Goal: Task Accomplishment & Management: Use online tool/utility

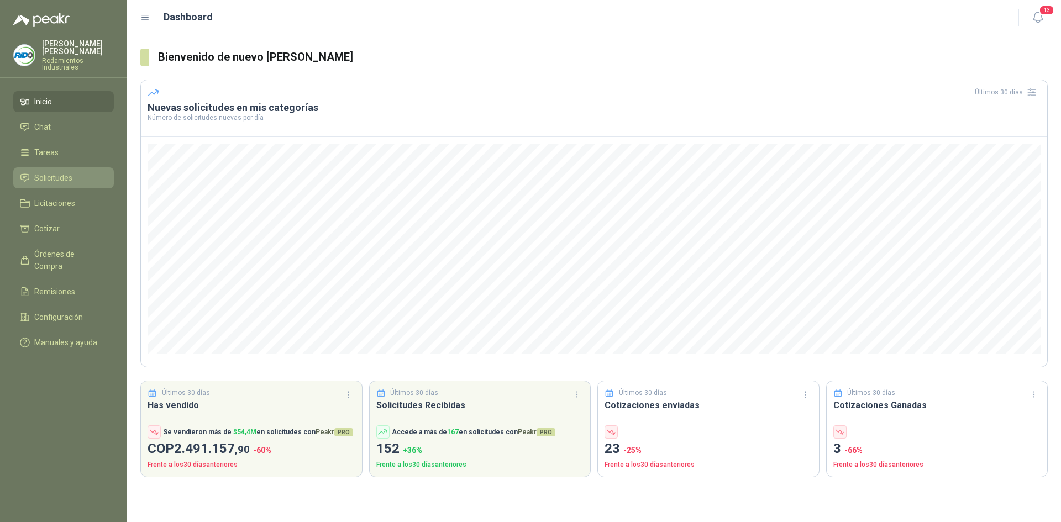
click at [91, 172] on li "Solicitudes" at bounding box center [63, 178] width 87 height 12
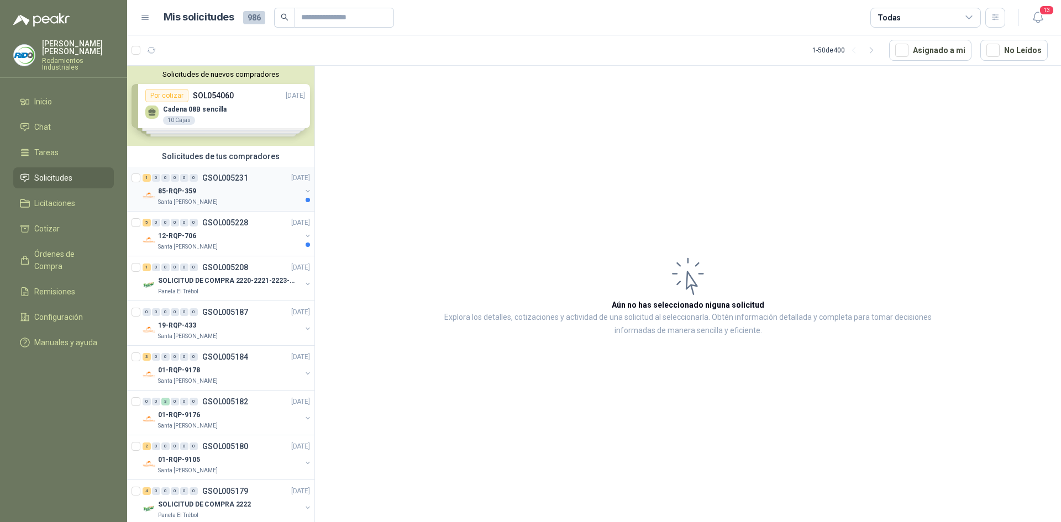
click at [238, 201] on div "Santa [PERSON_NAME]" at bounding box center [229, 202] width 143 height 9
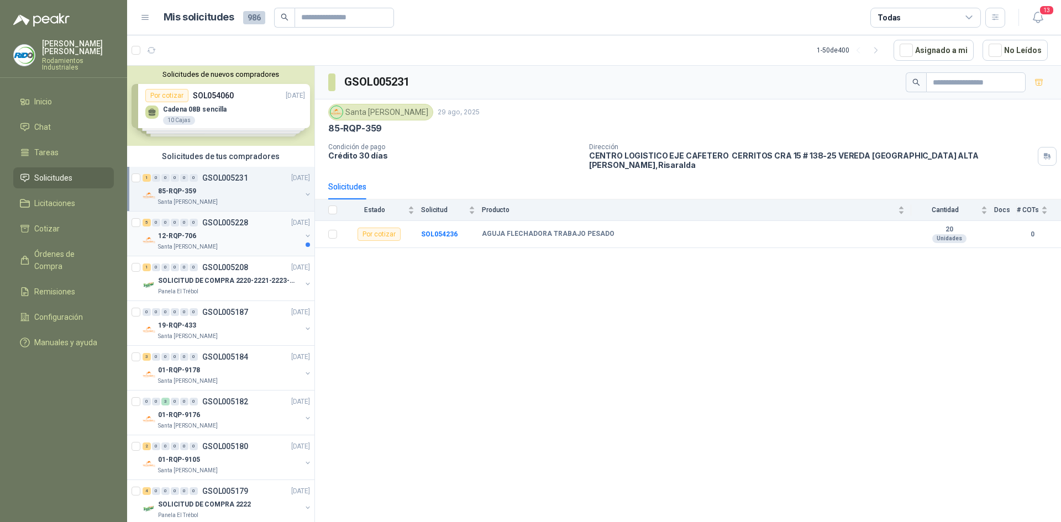
click at [254, 233] on div "12-RQP-706" at bounding box center [229, 235] width 143 height 13
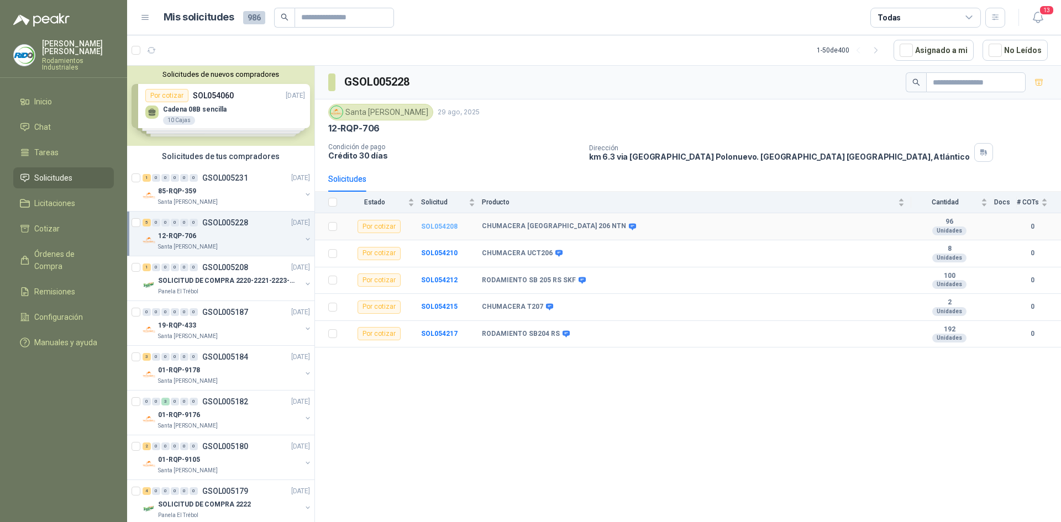
click at [446, 223] on b "SOL054208" at bounding box center [439, 227] width 36 height 8
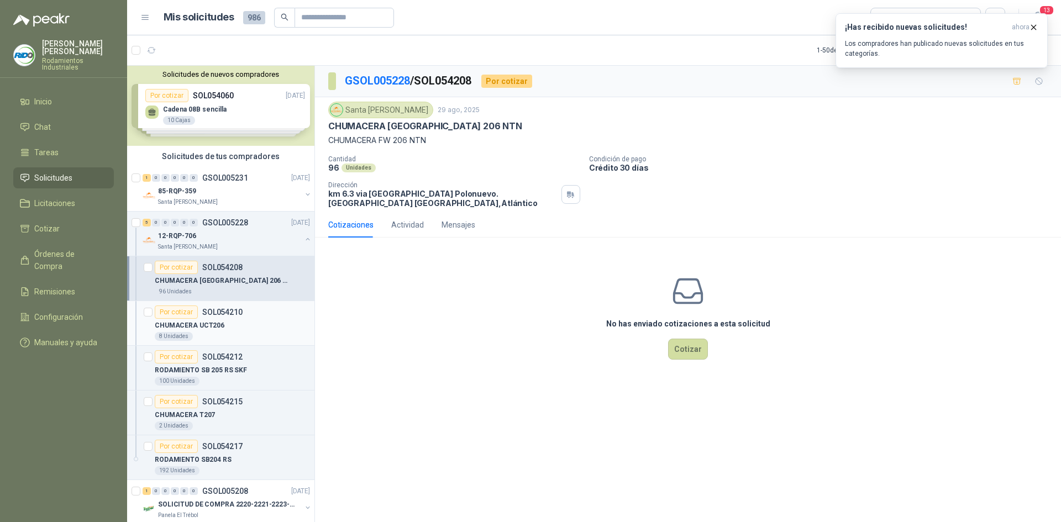
click at [237, 333] on div "8 Unidades" at bounding box center [232, 336] width 155 height 9
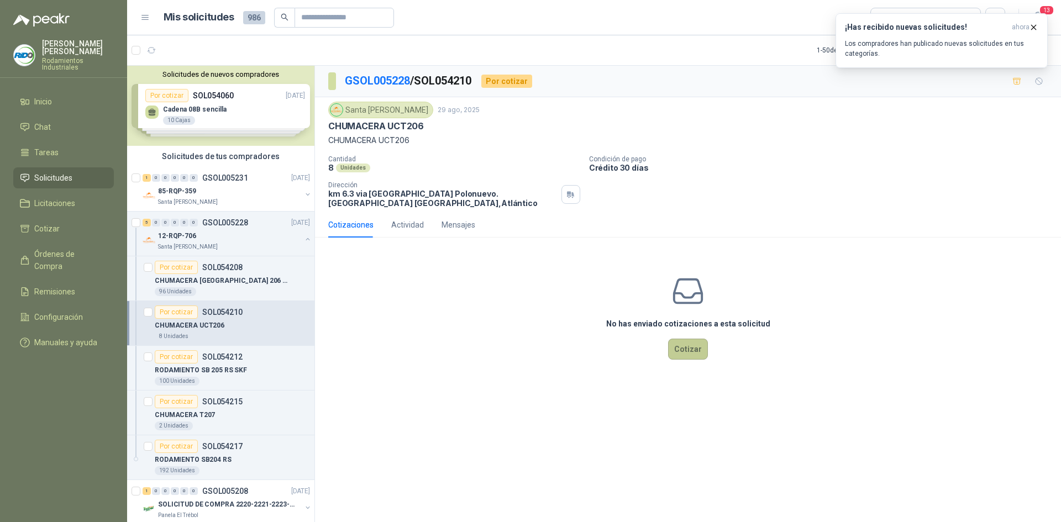
click at [688, 347] on button "Cotizar" at bounding box center [688, 349] width 40 height 21
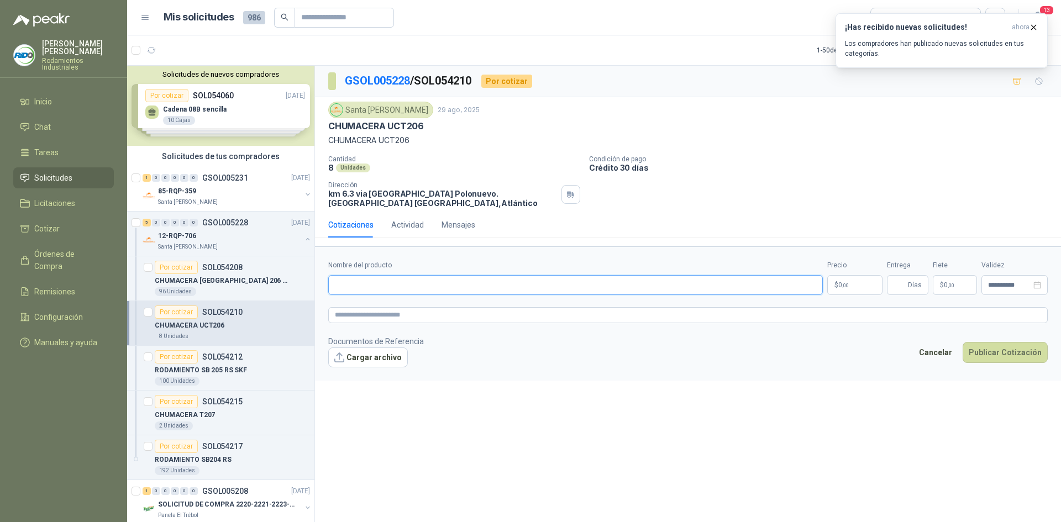
click at [488, 281] on input "Nombre del producto" at bounding box center [575, 285] width 495 height 20
type input "*********"
click at [859, 291] on p "$ 0 ,00" at bounding box center [855, 285] width 55 height 20
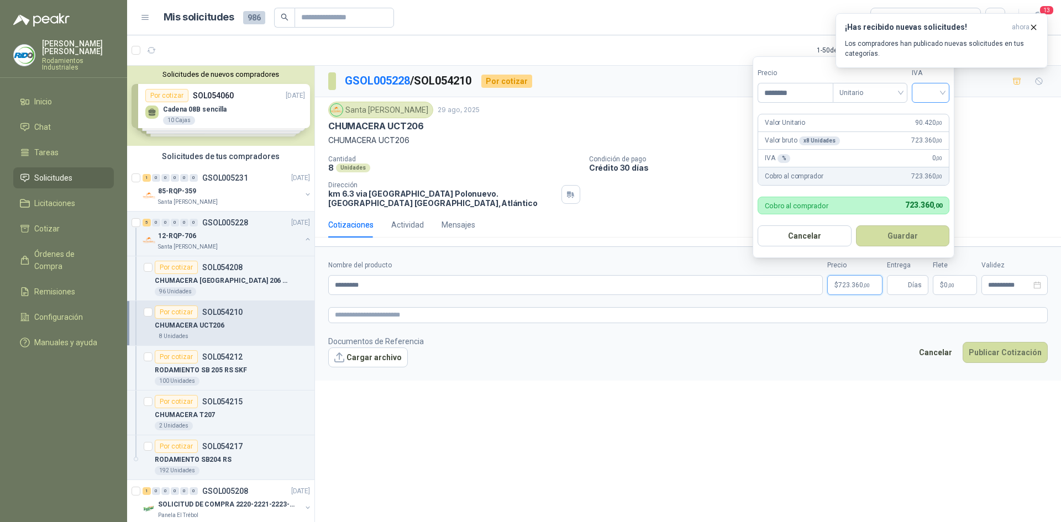
type input "********"
click at [943, 92] on input "search" at bounding box center [931, 91] width 24 height 17
click at [936, 120] on div "19%" at bounding box center [933, 115] width 20 height 12
click at [916, 227] on button "Guardar" at bounding box center [904, 236] width 95 height 21
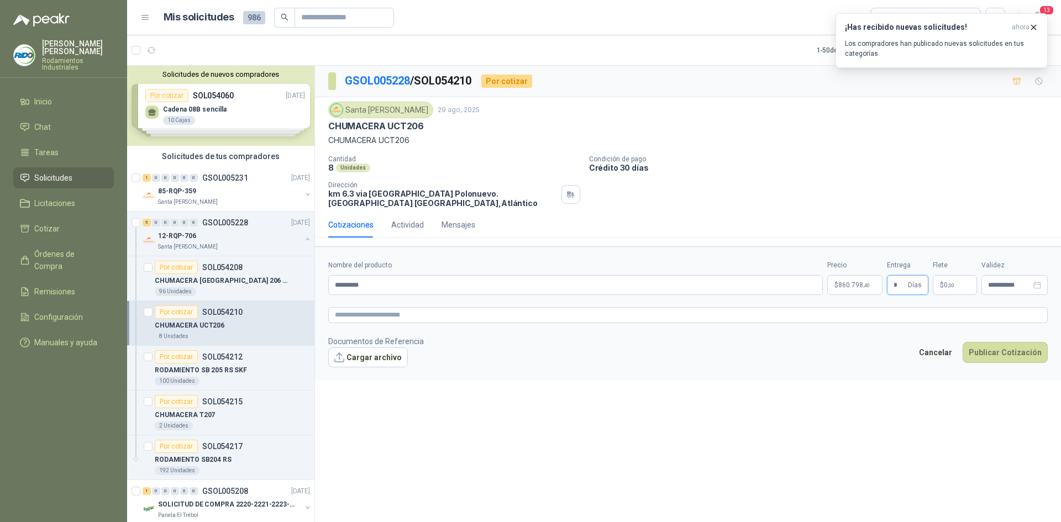
type input "*"
click at [925, 229] on div "Cotizaciones Actividad Mensajes" at bounding box center [688, 224] width 720 height 25
click at [952, 286] on span ",00" at bounding box center [951, 285] width 7 height 6
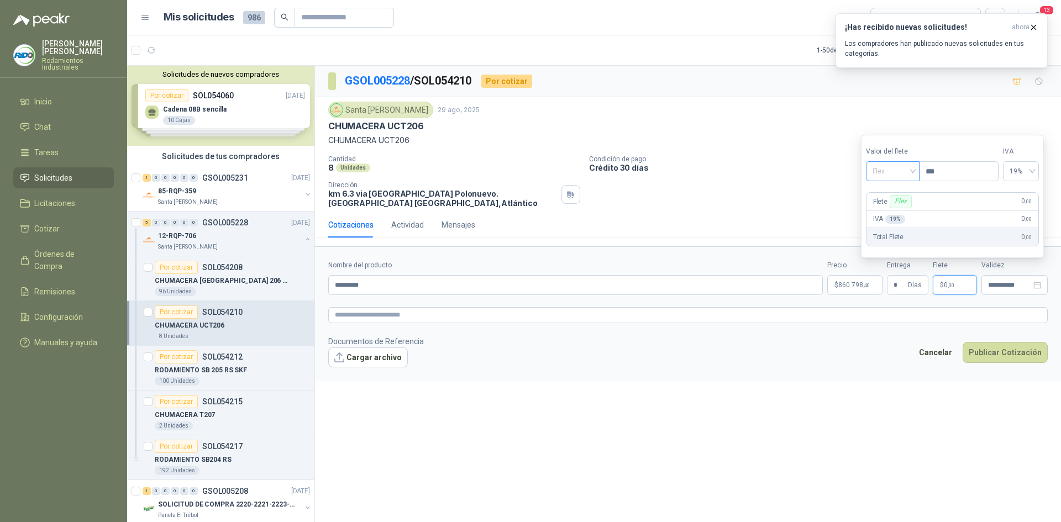
click at [905, 179] on span "Flex" at bounding box center [893, 171] width 40 height 17
click at [906, 193] on div "Flex" at bounding box center [894, 195] width 38 height 12
click at [907, 162] on input "search" at bounding box center [893, 170] width 40 height 17
click at [908, 210] on div "Incluido" at bounding box center [894, 212] width 38 height 12
click at [663, 467] on div "**********" at bounding box center [688, 296] width 746 height 461
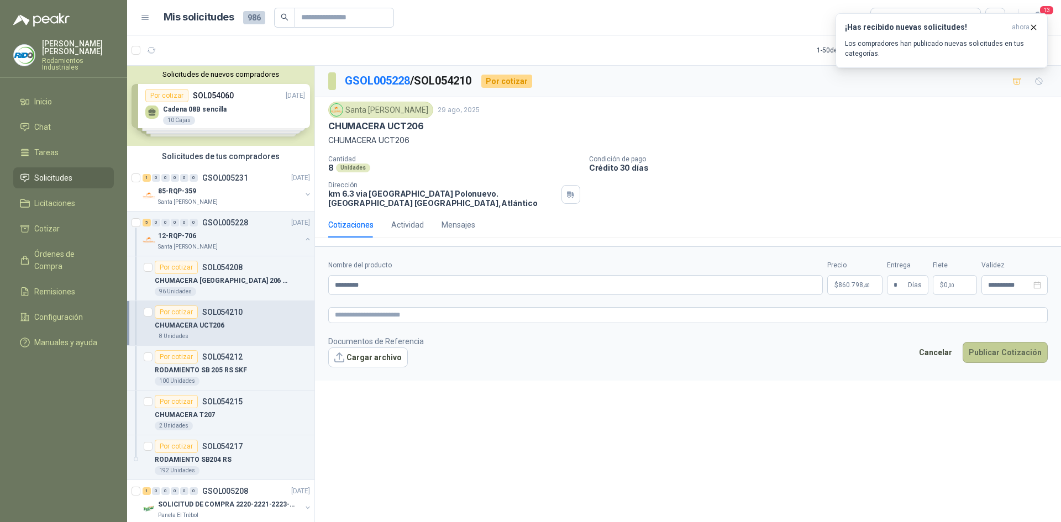
click at [1007, 354] on button "Publicar Cotización" at bounding box center [1005, 352] width 85 height 21
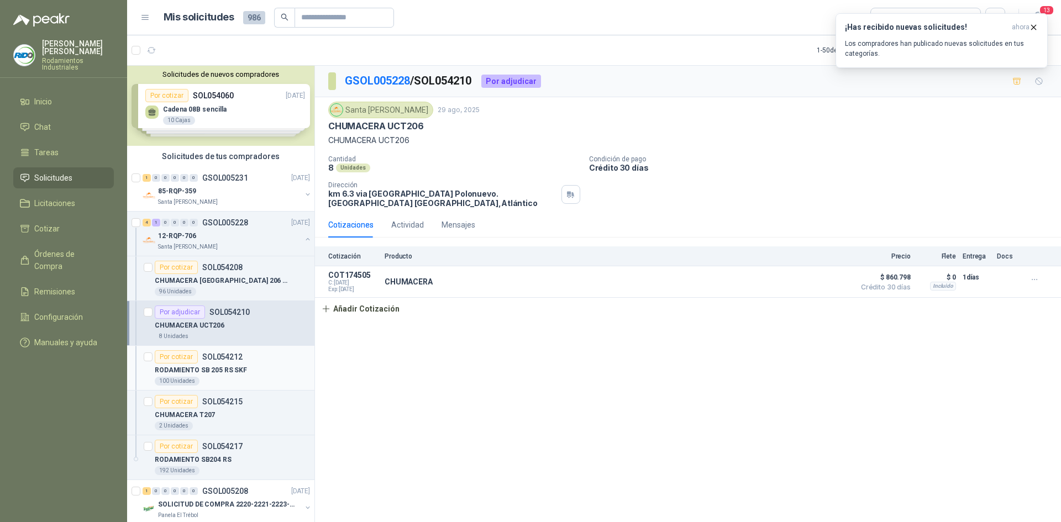
click at [226, 368] on p "RODAMIENTO SB 205 RS SKF" at bounding box center [201, 370] width 92 height 11
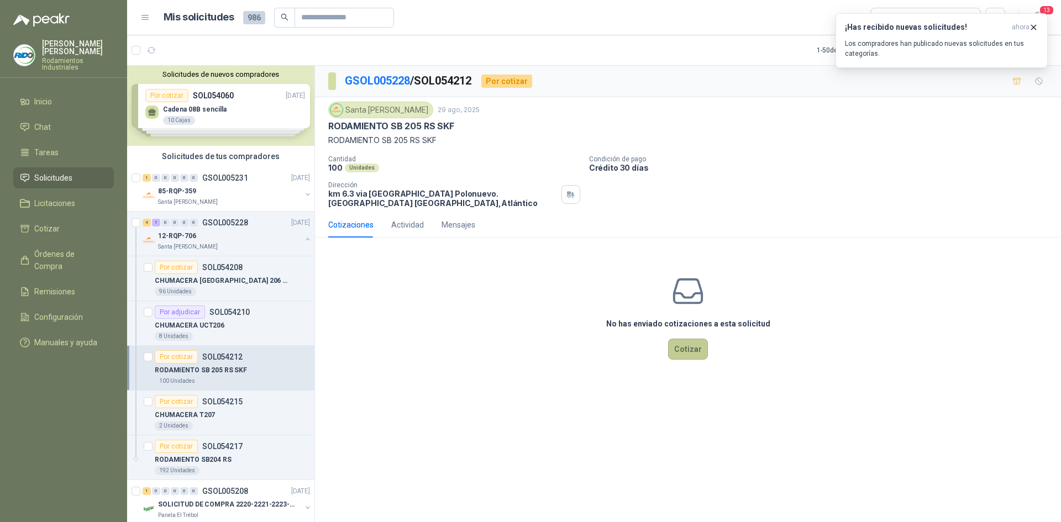
click at [701, 348] on button "Cotizar" at bounding box center [688, 349] width 40 height 21
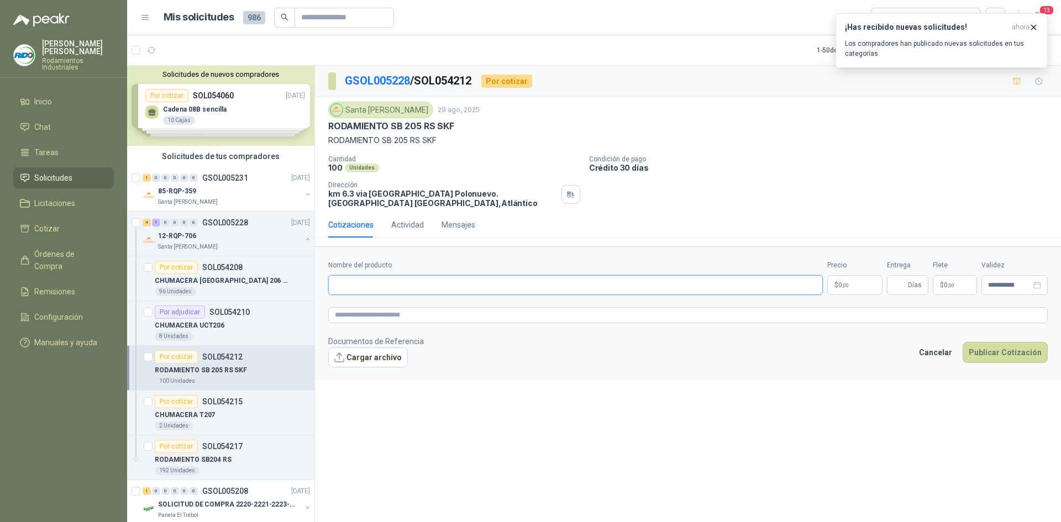
click at [482, 289] on input "Nombre del producto" at bounding box center [575, 285] width 495 height 20
type input "**********"
click at [854, 283] on p "$ 0 ,00" at bounding box center [855, 285] width 55 height 20
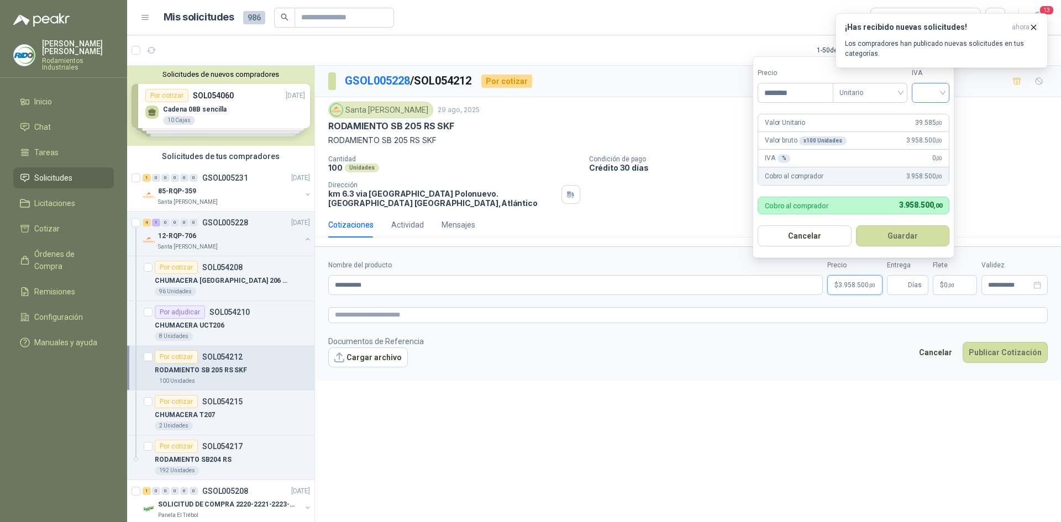
type input "********"
click at [940, 90] on input "search" at bounding box center [931, 91] width 24 height 17
click at [940, 112] on div "19%" at bounding box center [933, 115] width 20 height 12
click at [913, 224] on form "Precio ******** Tipo Unitario IVA 19% Valor Unitario 39.585 ,00 Valor bruto x 1…" at bounding box center [855, 157] width 205 height 202
click at [910, 243] on button "Guardar" at bounding box center [904, 236] width 95 height 21
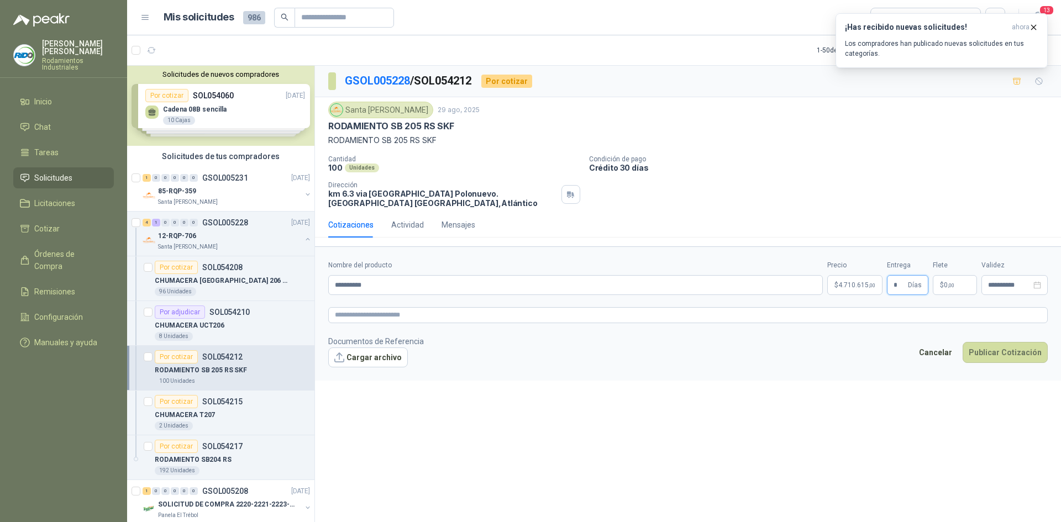
type input "*"
drag, startPoint x: 916, startPoint y: 186, endPoint x: 965, endPoint y: 253, distance: 82.7
click at [917, 187] on div "Cantidad 100 Unidades Condición de pago Crédito 30 días Dirección km 6.3 via ca…" at bounding box center [688, 181] width 720 height 53
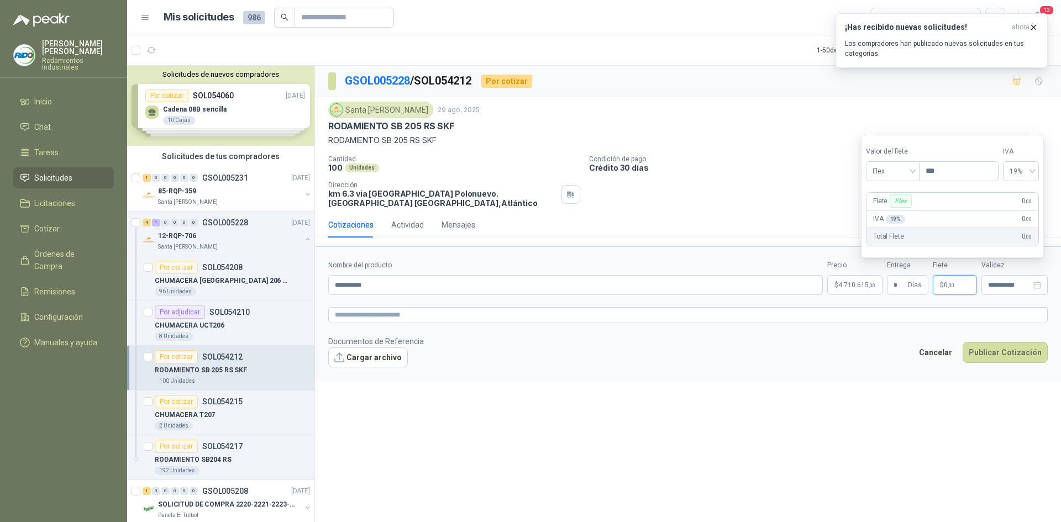
click at [958, 281] on p "$ 0 ,00" at bounding box center [955, 285] width 44 height 20
click at [912, 174] on span "Flex" at bounding box center [893, 171] width 40 height 17
click at [898, 212] on div "Incluido" at bounding box center [894, 212] width 38 height 12
click at [865, 447] on div "**********" at bounding box center [688, 296] width 746 height 461
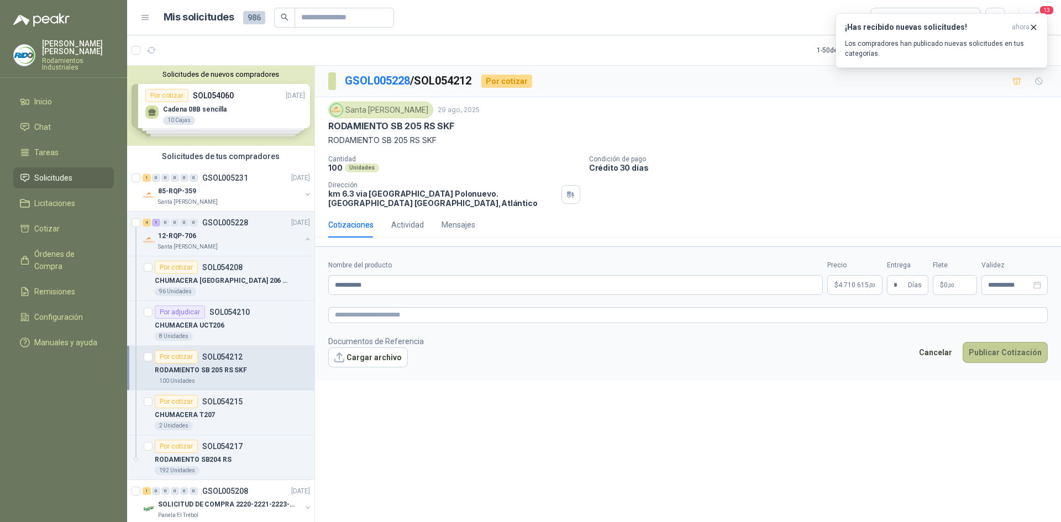
click at [999, 357] on button "Publicar Cotización" at bounding box center [1005, 352] width 85 height 21
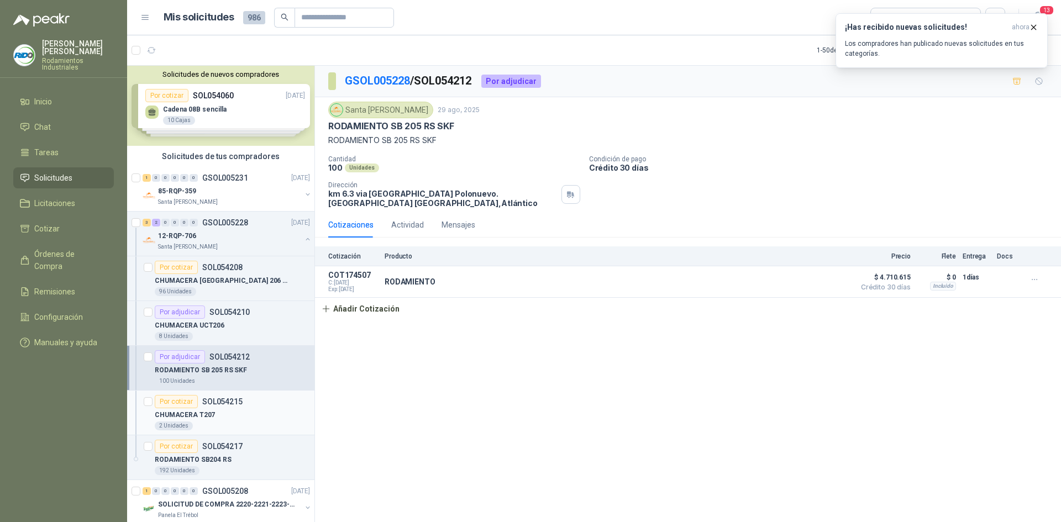
click at [221, 403] on p "SOL054215" at bounding box center [222, 402] width 40 height 8
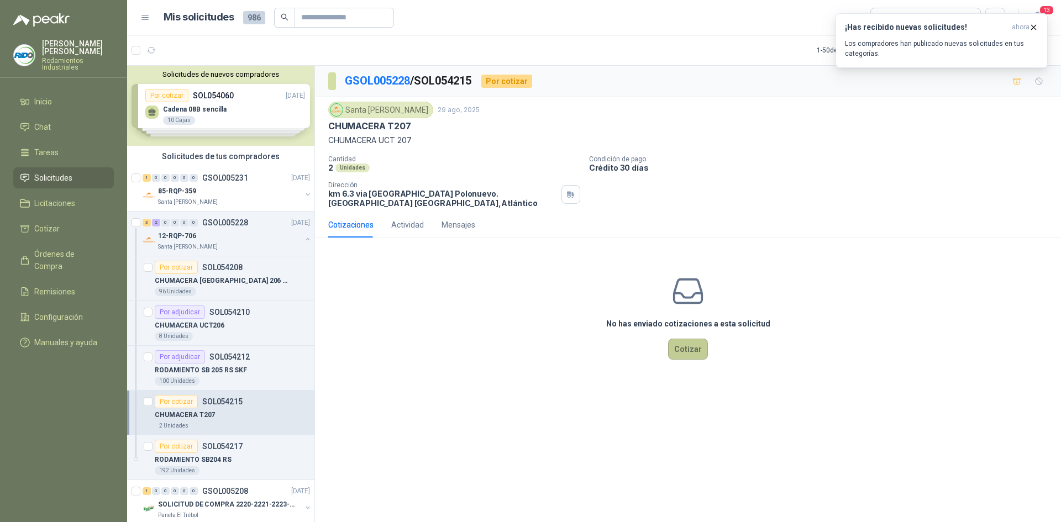
click at [684, 354] on button "Cotizar" at bounding box center [688, 349] width 40 height 21
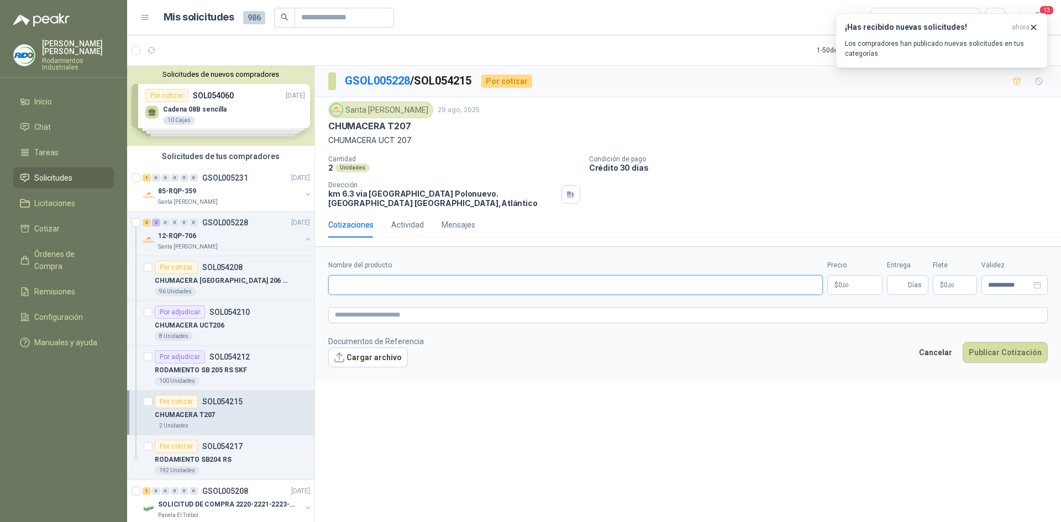
click at [521, 288] on input "Nombre del producto" at bounding box center [575, 285] width 495 height 20
type input "*********"
click at [865, 285] on p "$ 0 ,00" at bounding box center [855, 285] width 55 height 20
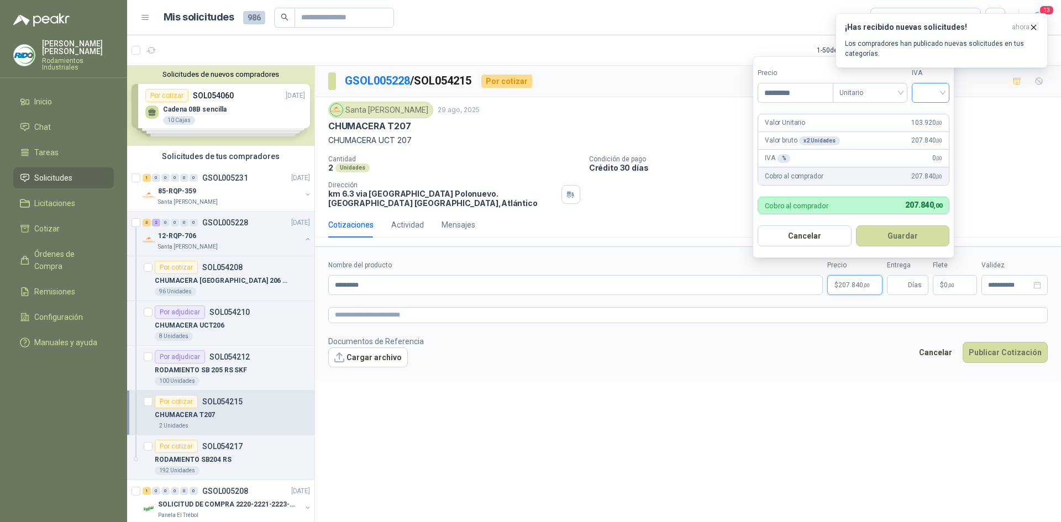
click at [949, 92] on div at bounding box center [931, 93] width 38 height 20
type input "*********"
click at [938, 120] on div "19%" at bounding box center [933, 115] width 20 height 12
click at [923, 235] on button "Guardar" at bounding box center [904, 236] width 95 height 21
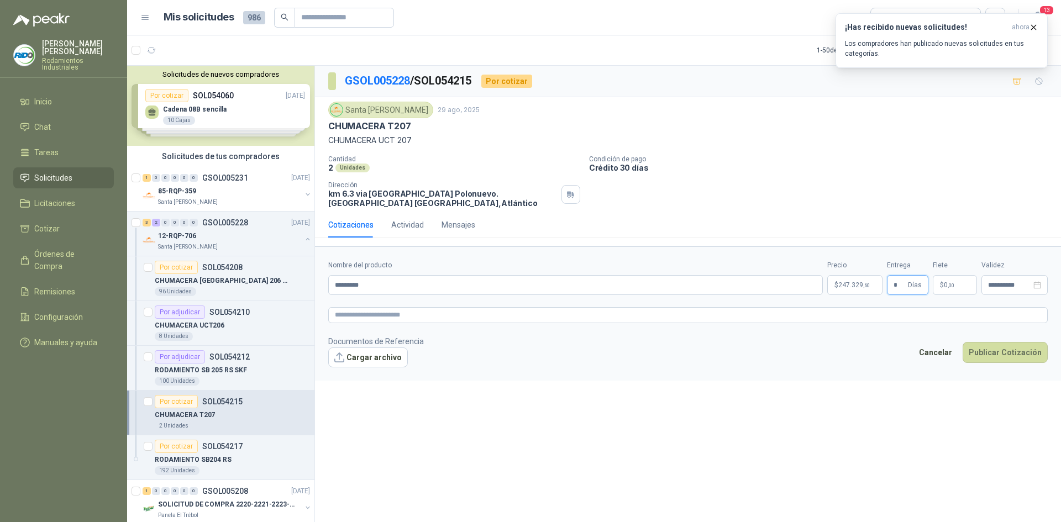
type input "*"
click at [897, 238] on div "Cotizaciones Actividad Mensajes" at bounding box center [688, 224] width 720 height 25
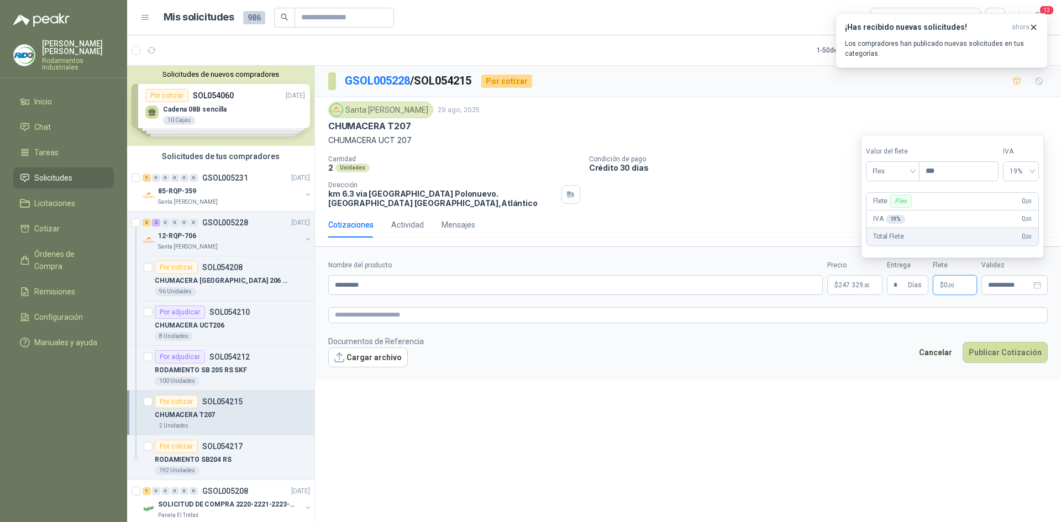
click at [955, 292] on p "$ 0 ,00" at bounding box center [955, 285] width 44 height 20
click at [911, 170] on span "Flex" at bounding box center [893, 171] width 40 height 17
click at [914, 214] on div "Incluido" at bounding box center [893, 212] width 51 height 18
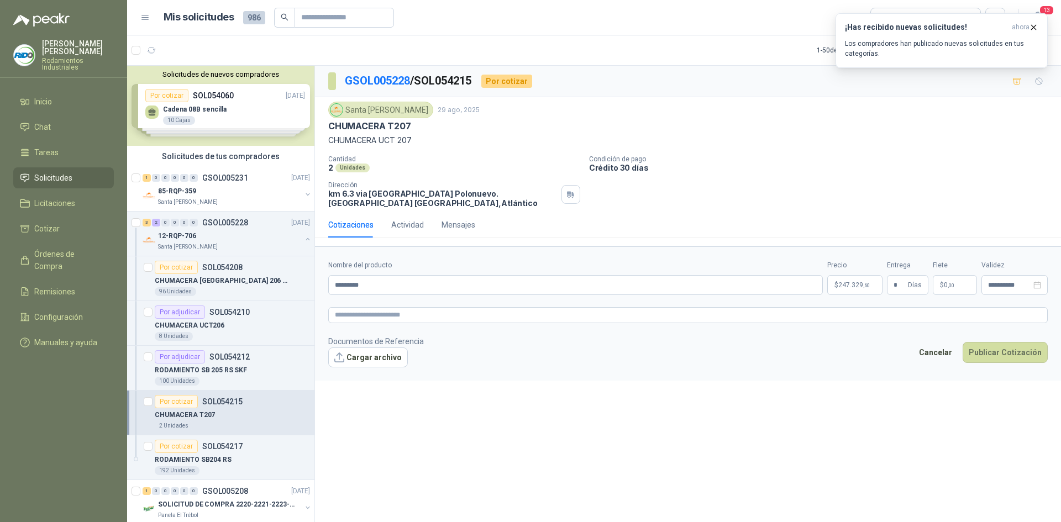
drag, startPoint x: 855, startPoint y: 384, endPoint x: 963, endPoint y: 369, distance: 108.8
click at [857, 384] on div "**********" at bounding box center [688, 296] width 746 height 461
drag, startPoint x: 1006, startPoint y: 339, endPoint x: 1008, endPoint y: 348, distance: 9.1
click at [1006, 340] on footer "Documentos de Referencia Cargar archivo Cancelar Publicar Cotización" at bounding box center [688, 352] width 720 height 32
click at [1009, 354] on button "Publicar Cotización" at bounding box center [1005, 352] width 85 height 21
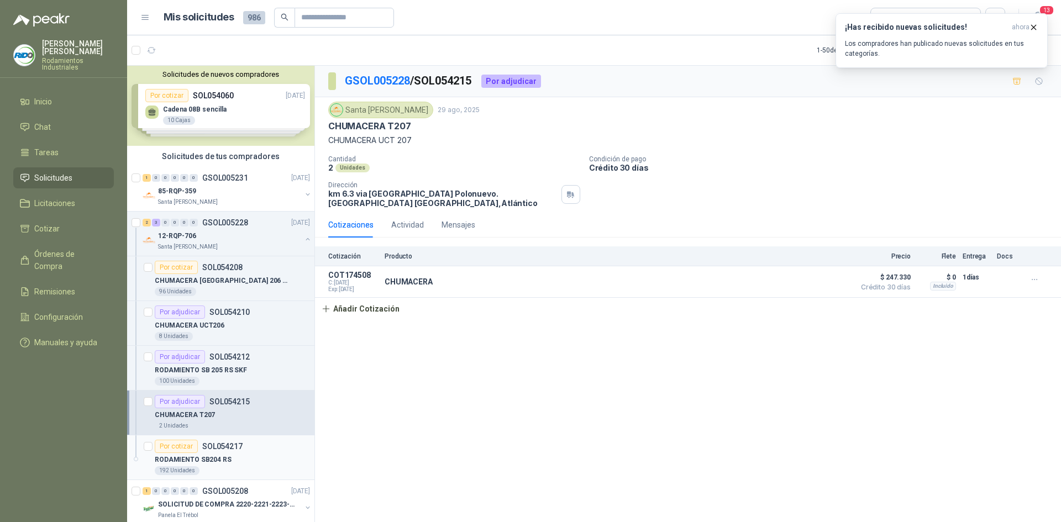
click at [268, 446] on div "Por cotizar SOL054217" at bounding box center [232, 446] width 155 height 13
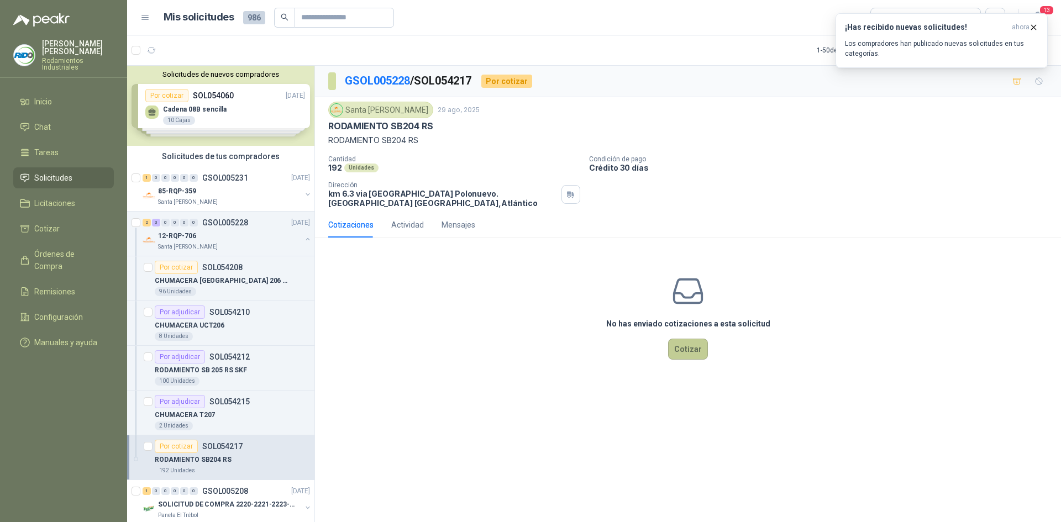
click at [693, 347] on button "Cotizar" at bounding box center [688, 349] width 40 height 21
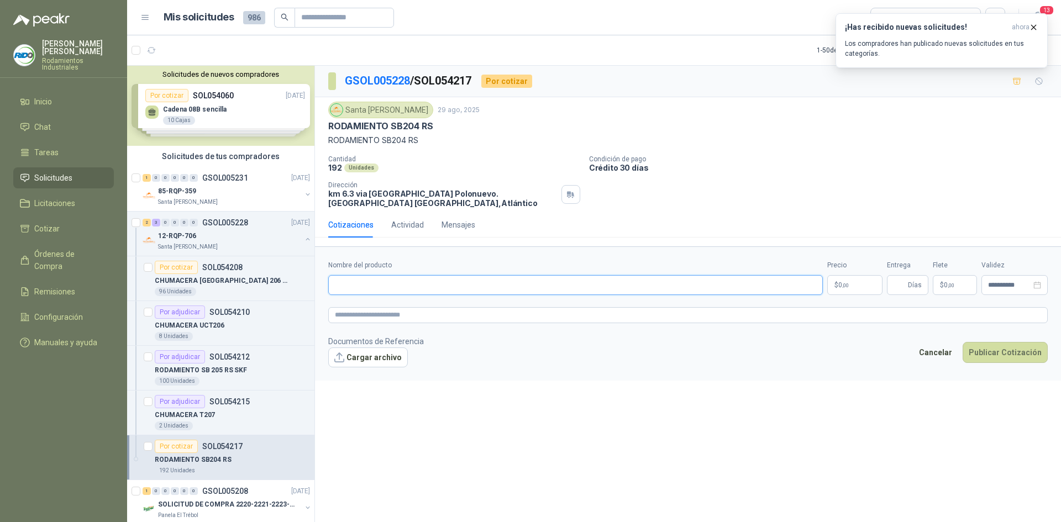
click at [475, 293] on input "Nombre del producto" at bounding box center [575, 285] width 495 height 20
type input "**********"
click at [839, 278] on p "$ 0 ,00" at bounding box center [855, 285] width 55 height 20
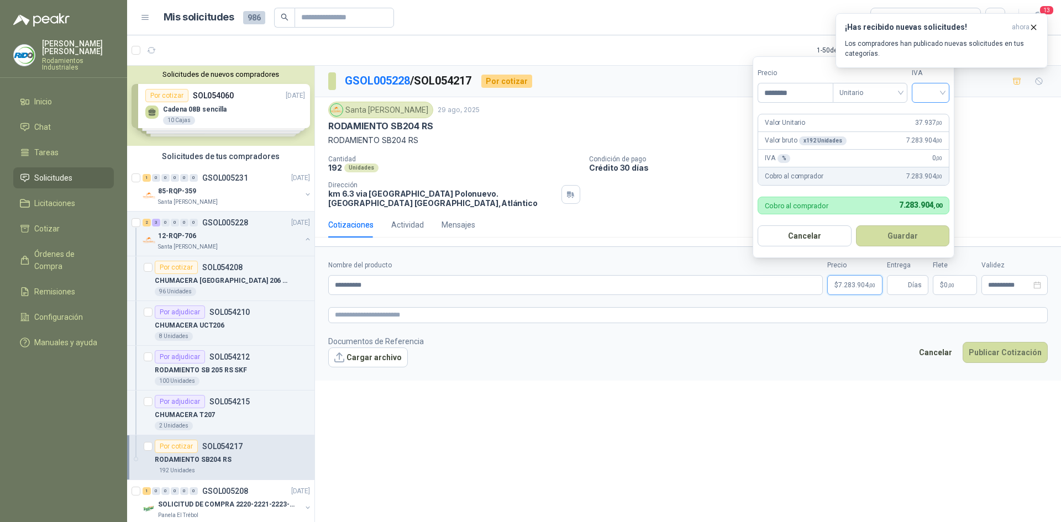
type input "********"
click at [943, 96] on input "search" at bounding box center [931, 91] width 24 height 17
click at [941, 115] on div "19%" at bounding box center [933, 115] width 20 height 12
click at [929, 236] on button "Guardar" at bounding box center [904, 236] width 95 height 21
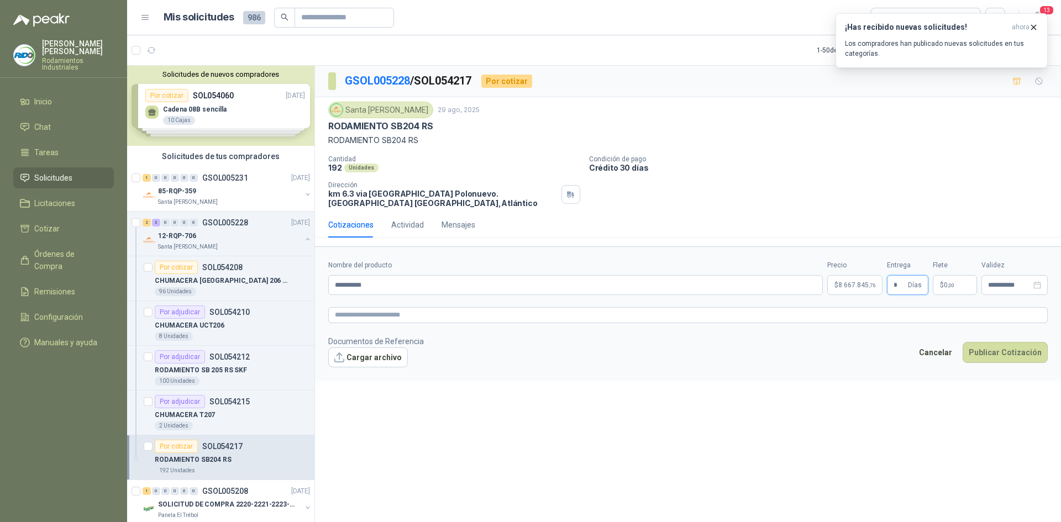
type input "*"
drag, startPoint x: 929, startPoint y: 236, endPoint x: 932, endPoint y: 248, distance: 11.9
click at [929, 236] on div "Cotizaciones Actividad Mensajes" at bounding box center [688, 224] width 720 height 25
click at [941, 289] on p "$ 0 ,00" at bounding box center [955, 285] width 44 height 20
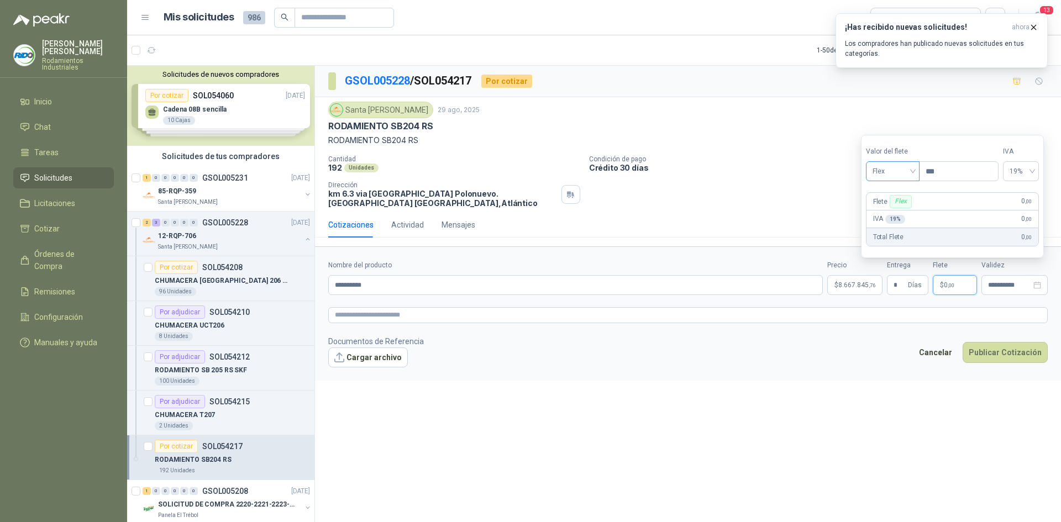
click at [911, 165] on span "Flex" at bounding box center [893, 171] width 40 height 17
click at [894, 216] on div "Incluido" at bounding box center [894, 212] width 38 height 12
click at [1010, 350] on button "Publicar Cotización" at bounding box center [1005, 352] width 85 height 21
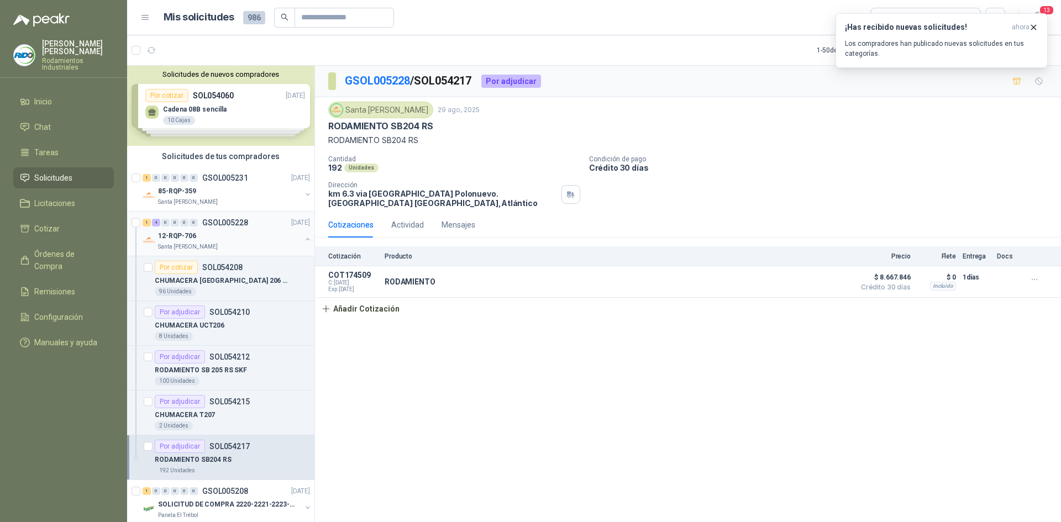
click at [224, 232] on div "12-RQP-706" at bounding box center [229, 235] width 143 height 13
